Goal: Transaction & Acquisition: Purchase product/service

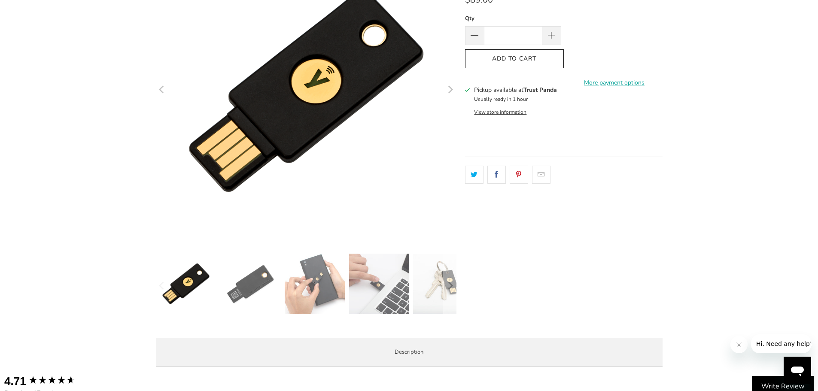
scroll to position [129, 0]
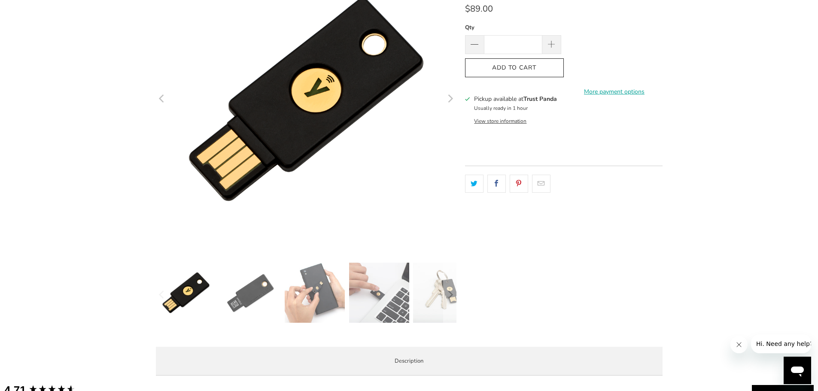
click at [240, 303] on img at bounding box center [250, 293] width 60 height 60
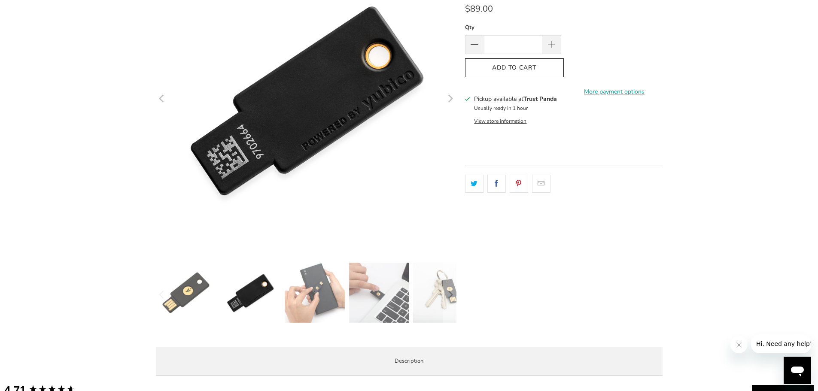
click at [304, 299] on img at bounding box center [315, 293] width 60 height 60
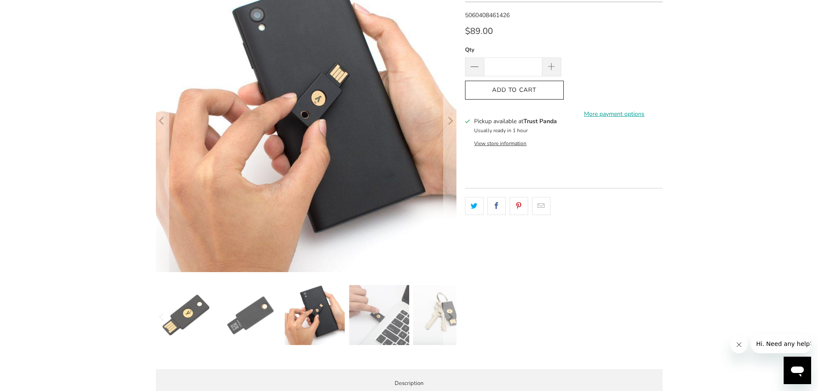
scroll to position [86, 0]
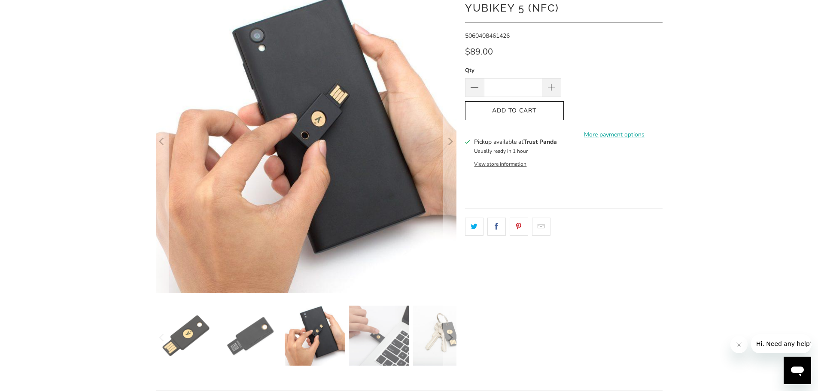
click at [383, 313] on img at bounding box center [379, 336] width 60 height 60
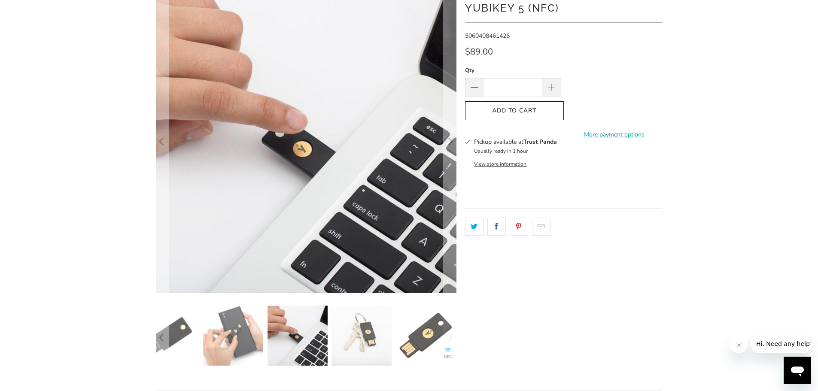
click at [393, 330] on div at bounding box center [306, 338] width 300 height 64
click at [412, 330] on img at bounding box center [426, 336] width 60 height 60
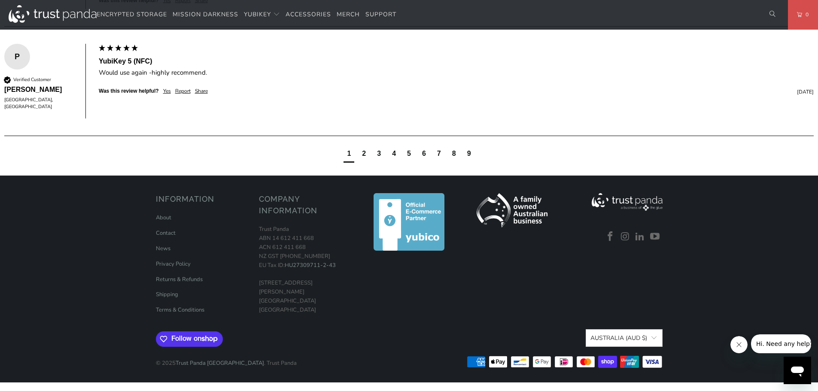
scroll to position [0, 0]
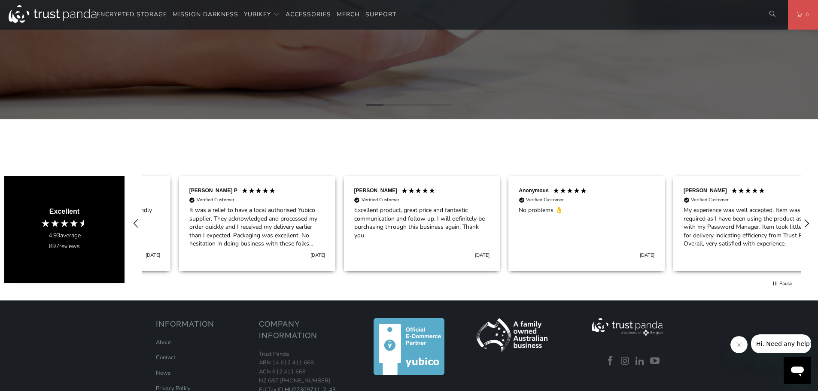
scroll to position [127, 0]
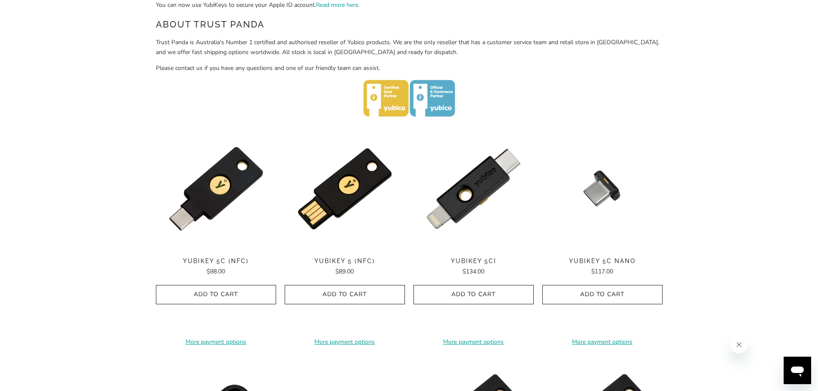
scroll to position [343, 0]
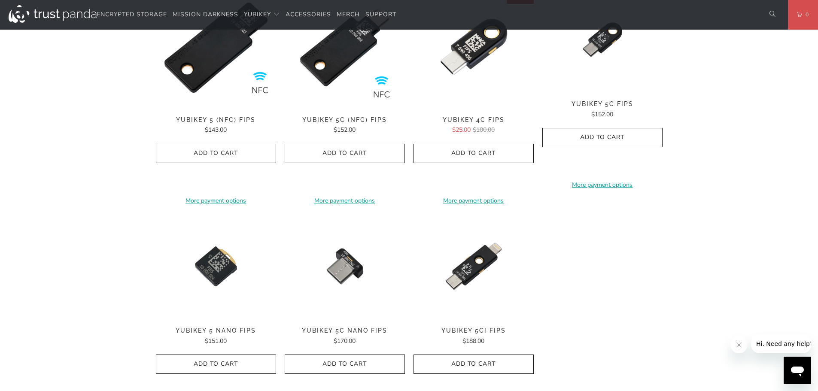
scroll to position [558, 0]
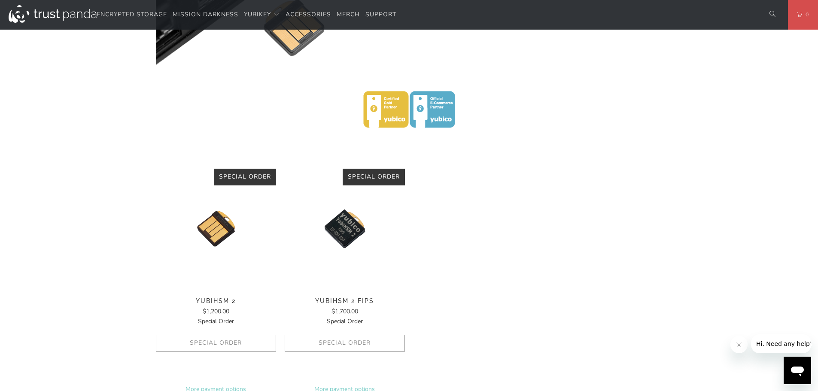
scroll to position [86, 0]
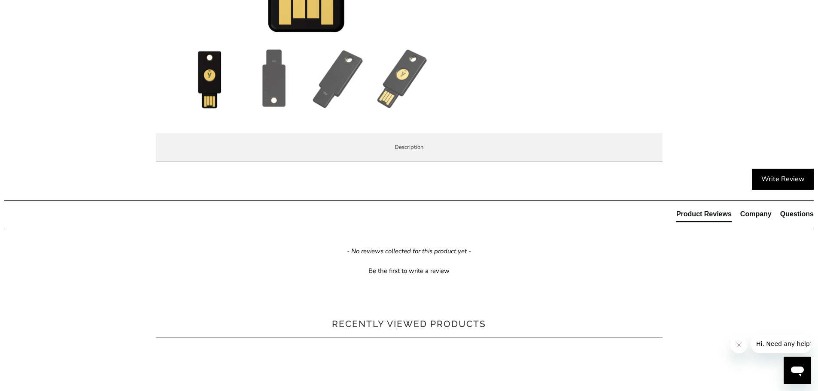
scroll to position [343, 0]
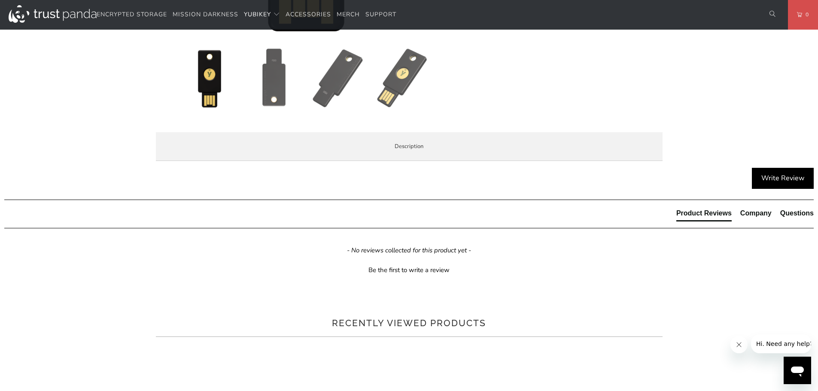
click at [0, 0] on span "Specifications" at bounding box center [0, 0] width 0 height 0
click at [0, 0] on span "Enterprise and Government" at bounding box center [0, 0] width 0 height 0
click at [0, 0] on li "Local Service & Support" at bounding box center [0, 0] width 0 height 0
click at [0, 0] on li "Overview" at bounding box center [0, 0] width 0 height 0
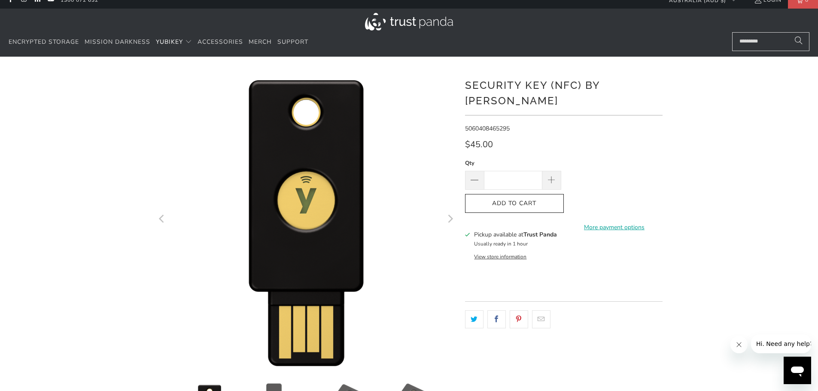
scroll to position [0, 0]
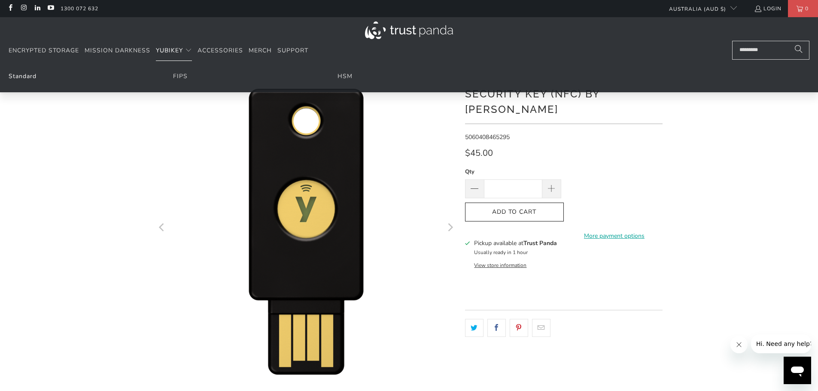
click at [26, 78] on link "Standard" at bounding box center [23, 76] width 28 height 8
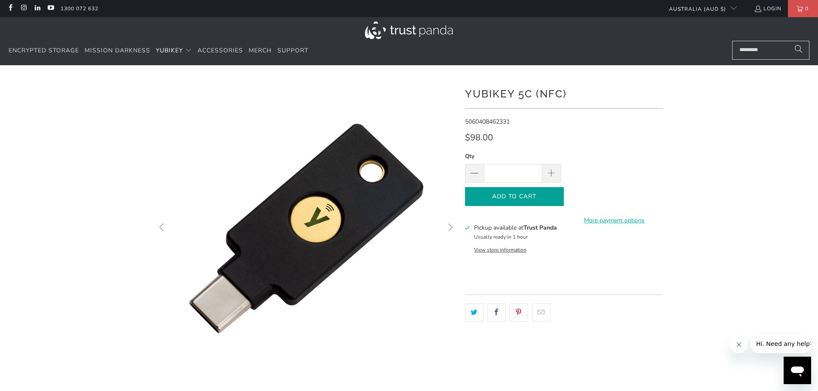
click at [536, 194] on span "Add to Cart" at bounding box center [514, 196] width 81 height 7
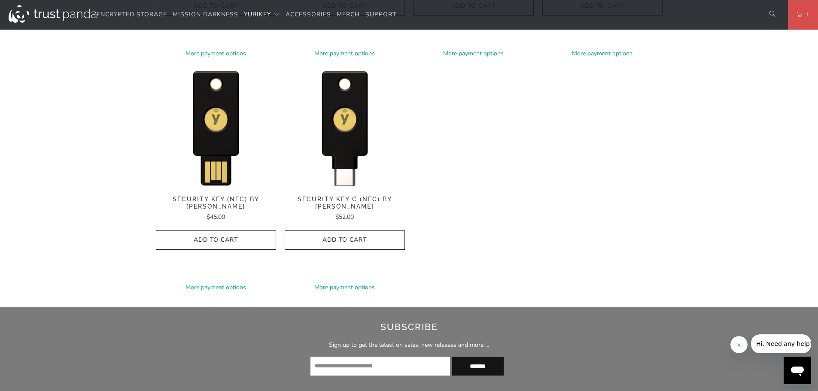
scroll to position [858, 0]
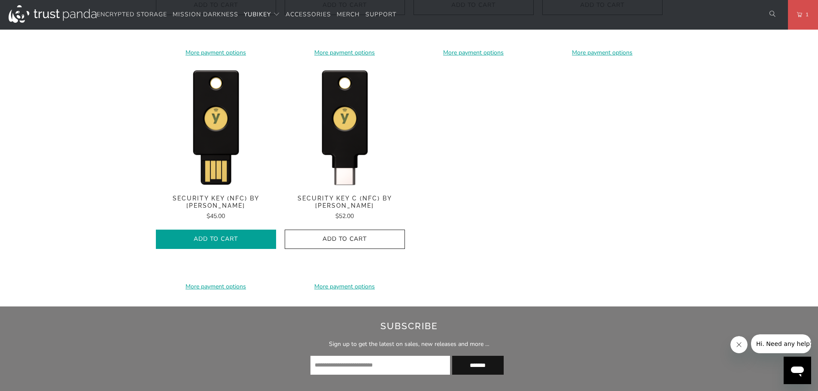
click at [218, 232] on icon "button" at bounding box center [216, 239] width 14 height 14
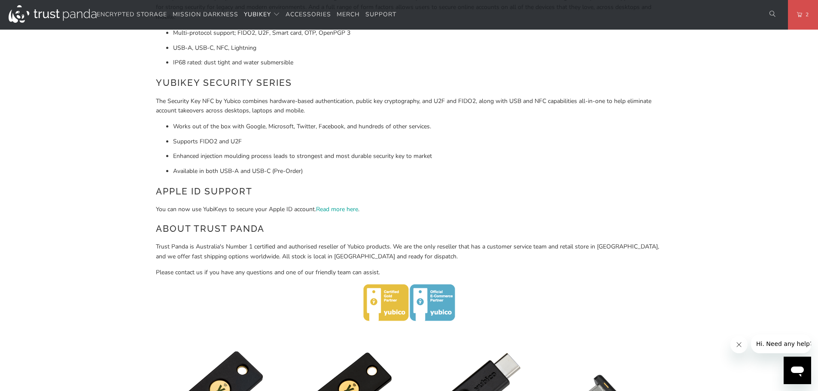
scroll to position [0, 0]
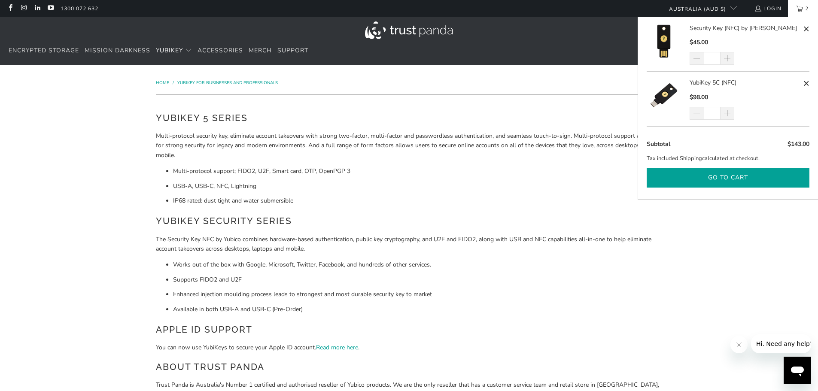
click at [718, 176] on button "Go to cart" at bounding box center [727, 177] width 163 height 19
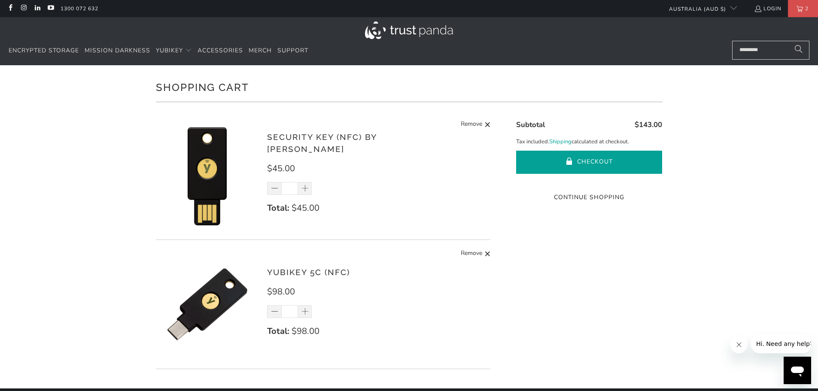
click at [581, 163] on button "Checkout" at bounding box center [589, 162] width 146 height 23
